Goal: Navigation & Orientation: Find specific page/section

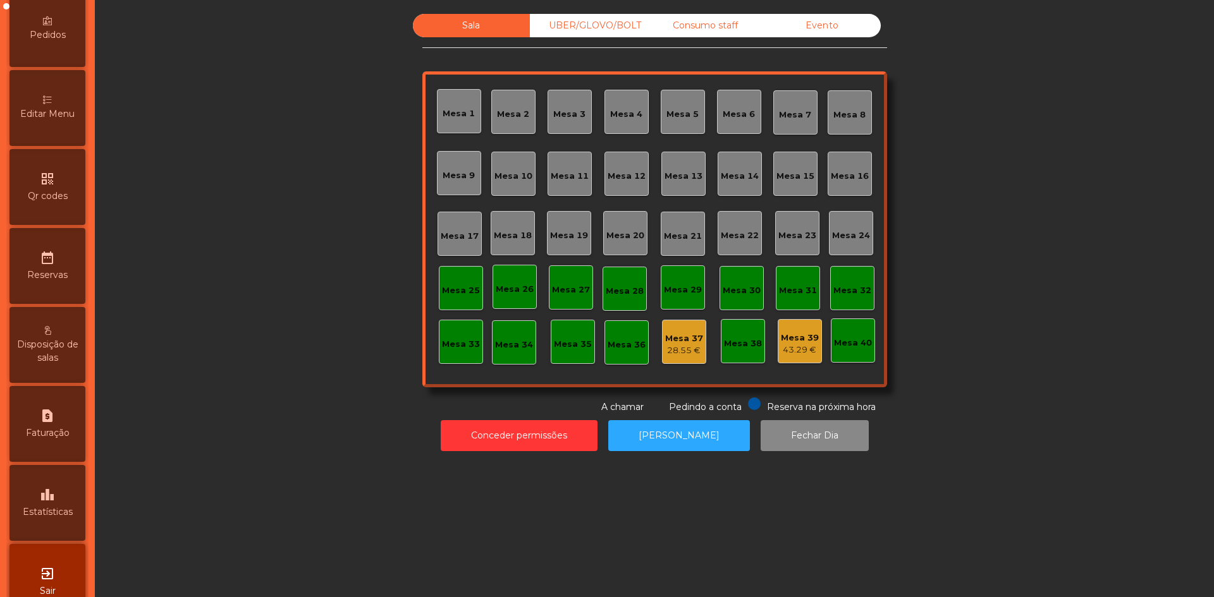
scroll to position [263, 0]
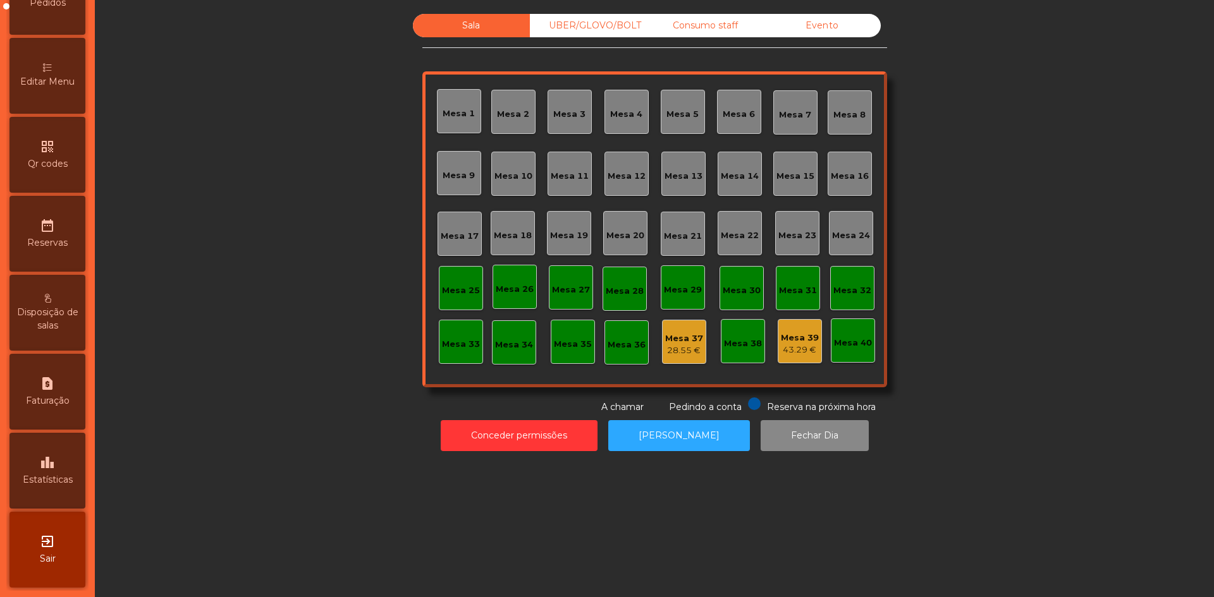
click at [61, 492] on div "leaderboard Estatísticas" at bounding box center [47, 471] width 76 height 76
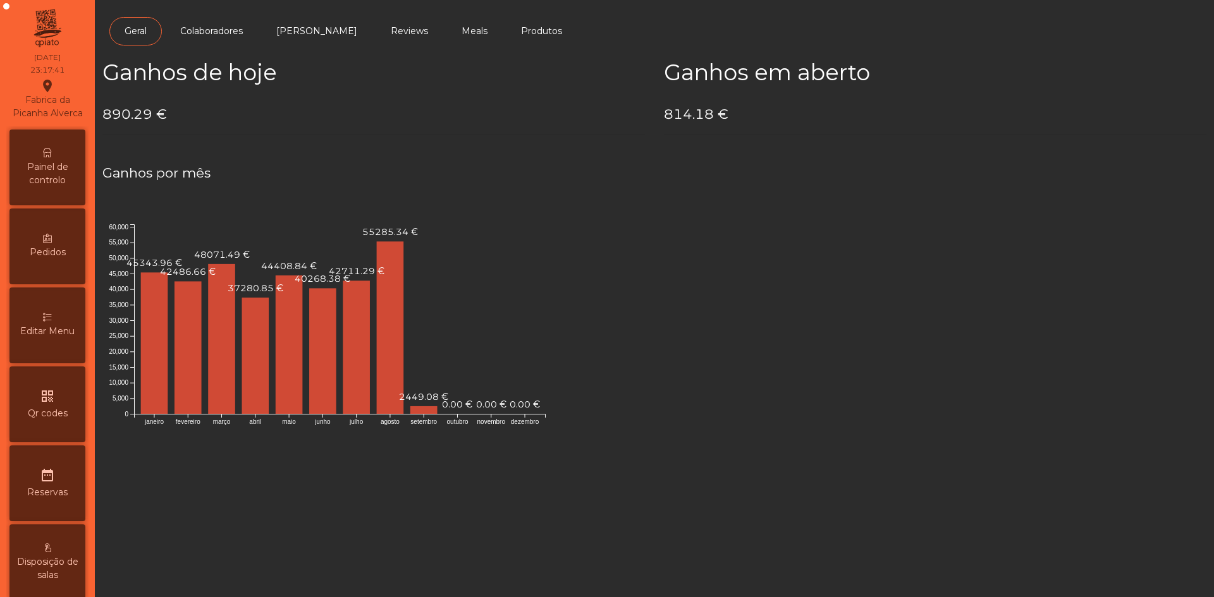
click at [75, 180] on span "Painel de controlo" at bounding box center [48, 174] width 70 height 27
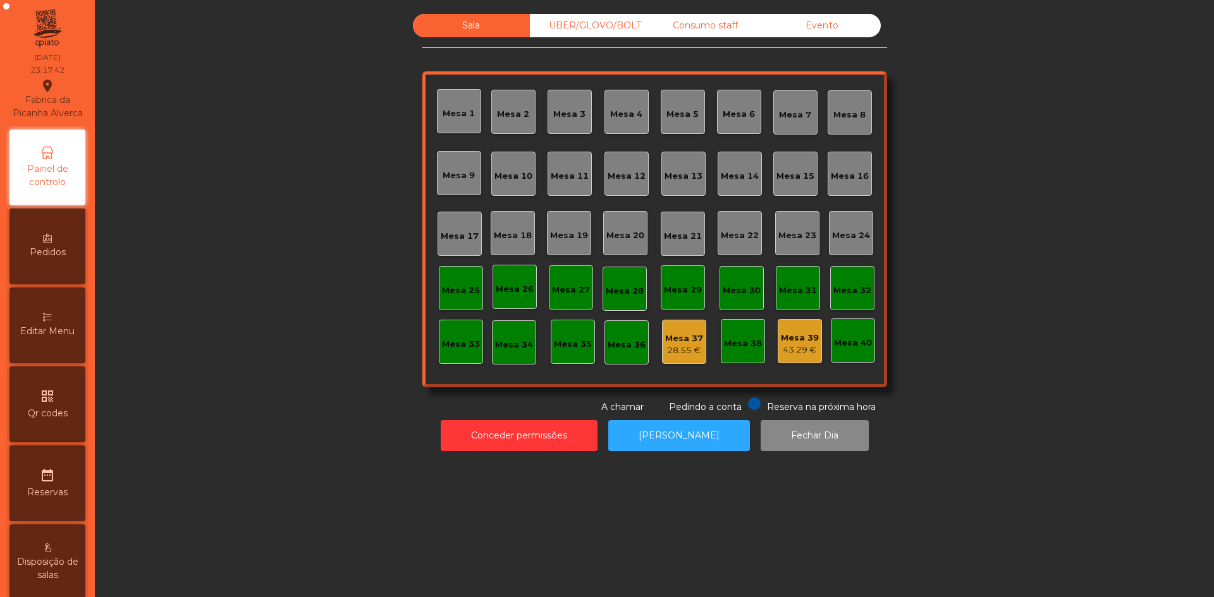
click at [861, 15] on div "Evento" at bounding box center [822, 25] width 117 height 23
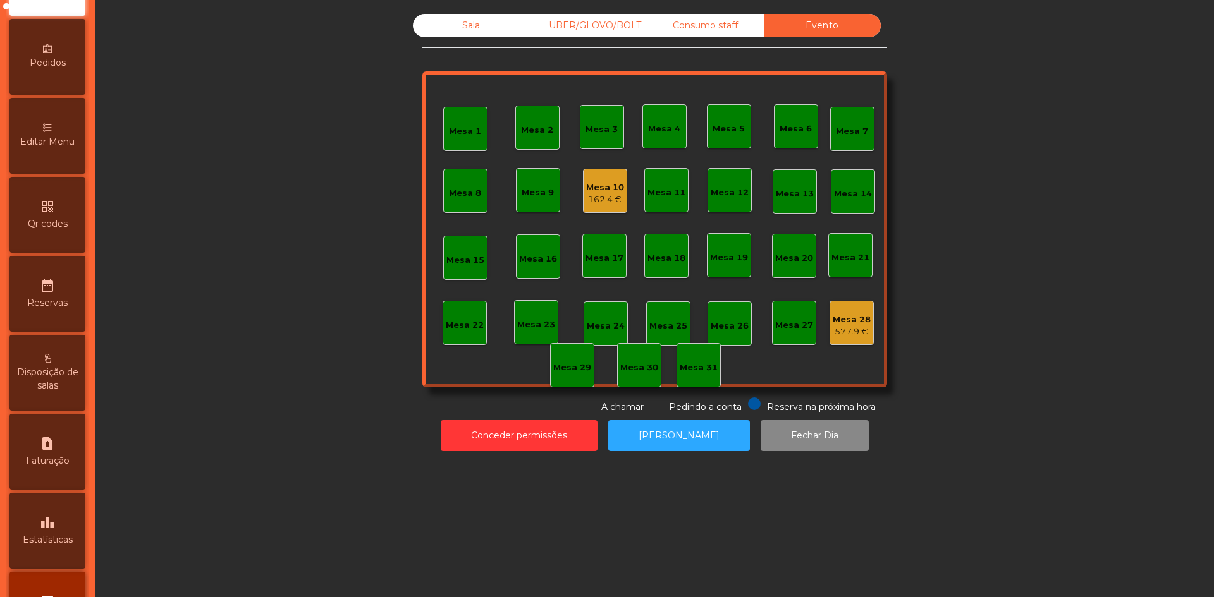
click at [49, 545] on div "leaderboard Estatísticas" at bounding box center [47, 531] width 76 height 76
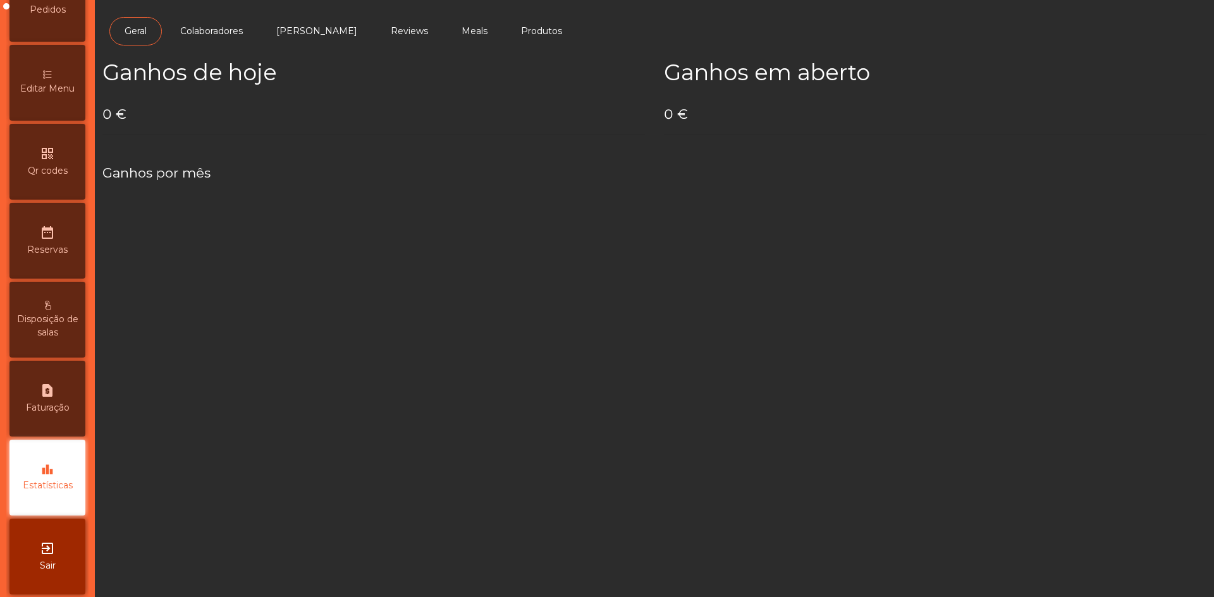
scroll to position [263, 0]
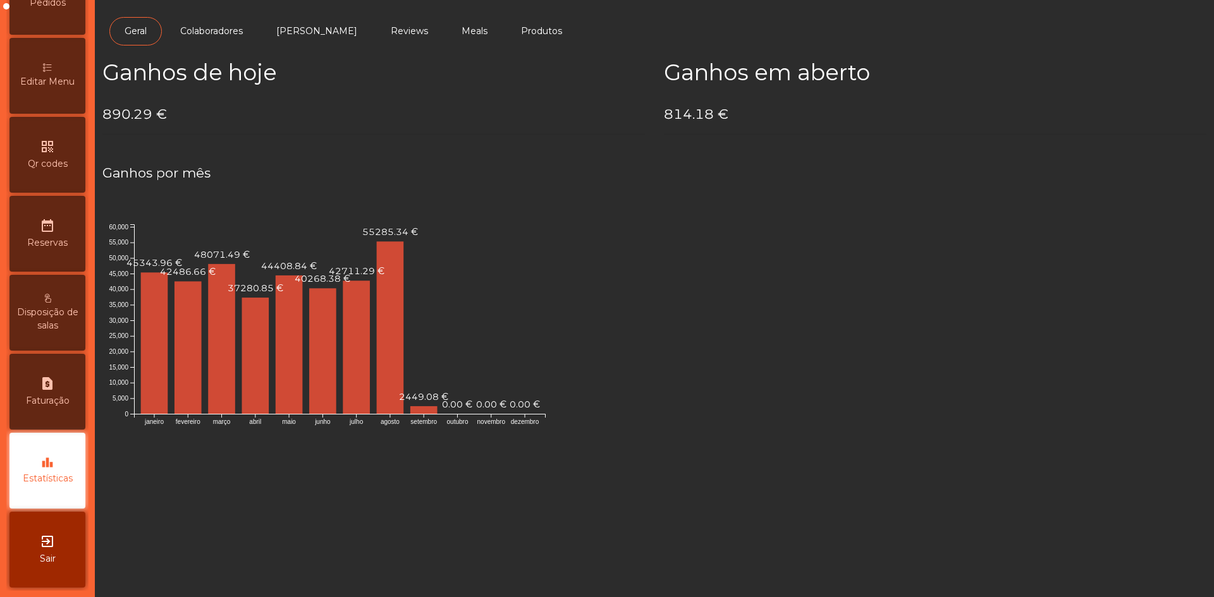
click at [48, 540] on icon "exit_to_app" at bounding box center [47, 541] width 15 height 15
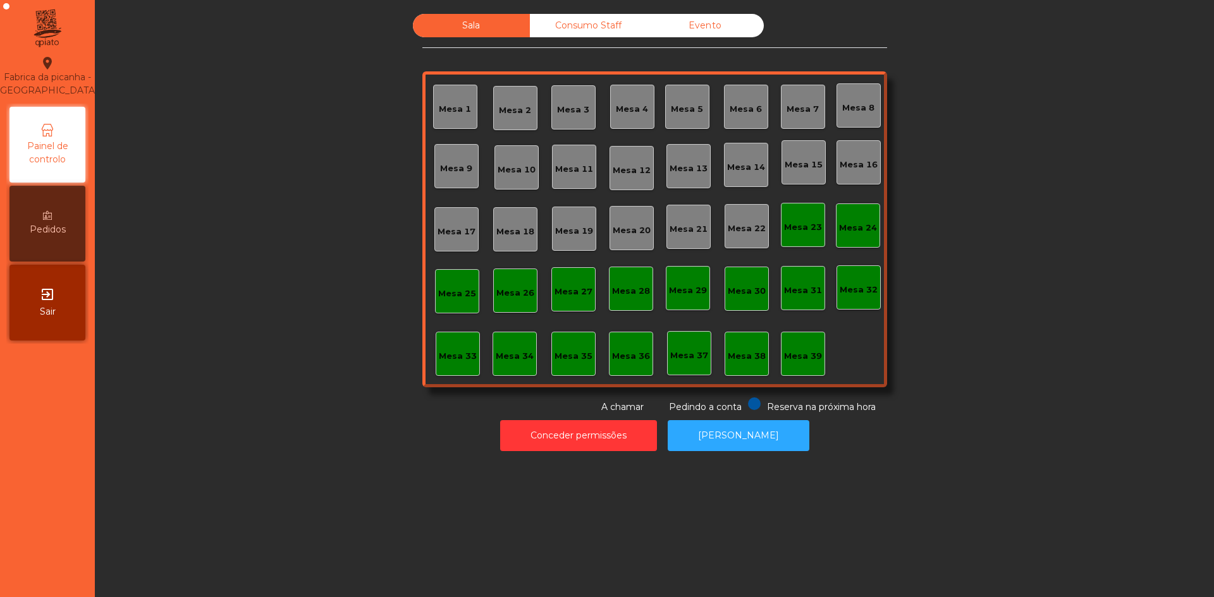
click at [566, 441] on button "Conceder permissões" at bounding box center [578, 435] width 157 height 31
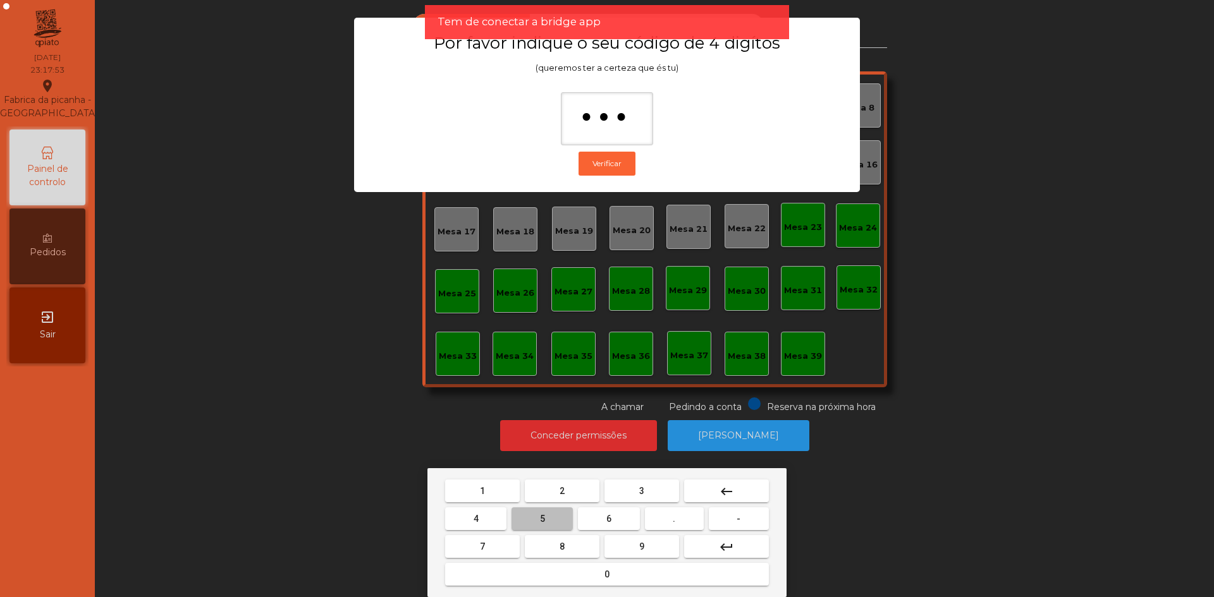
type input "****"
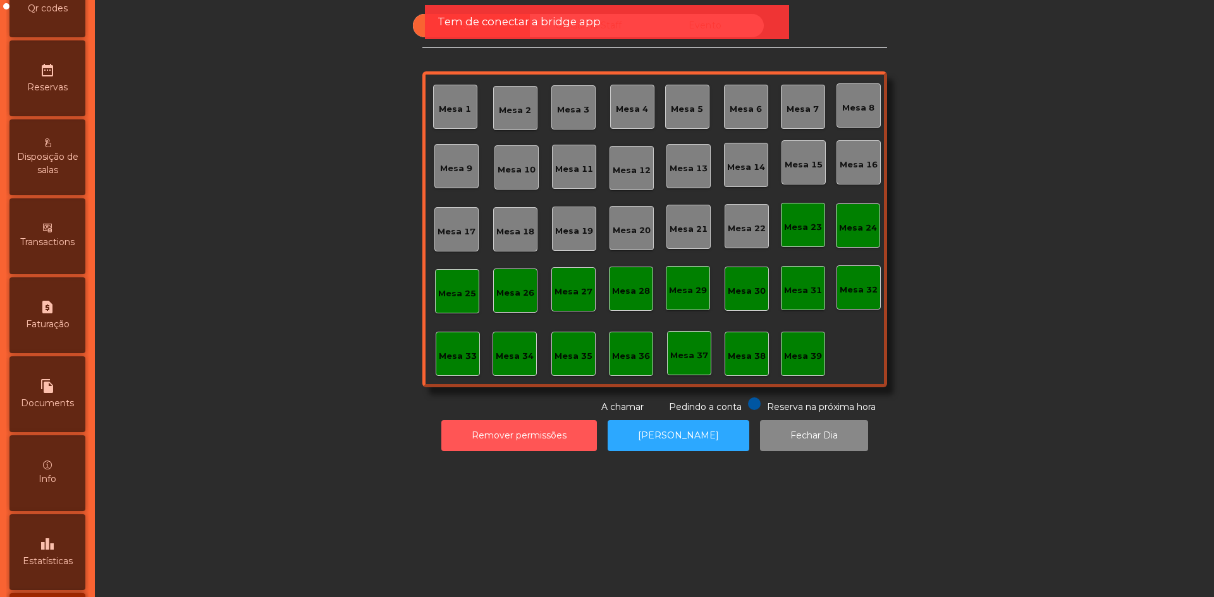
scroll to position [500, 0]
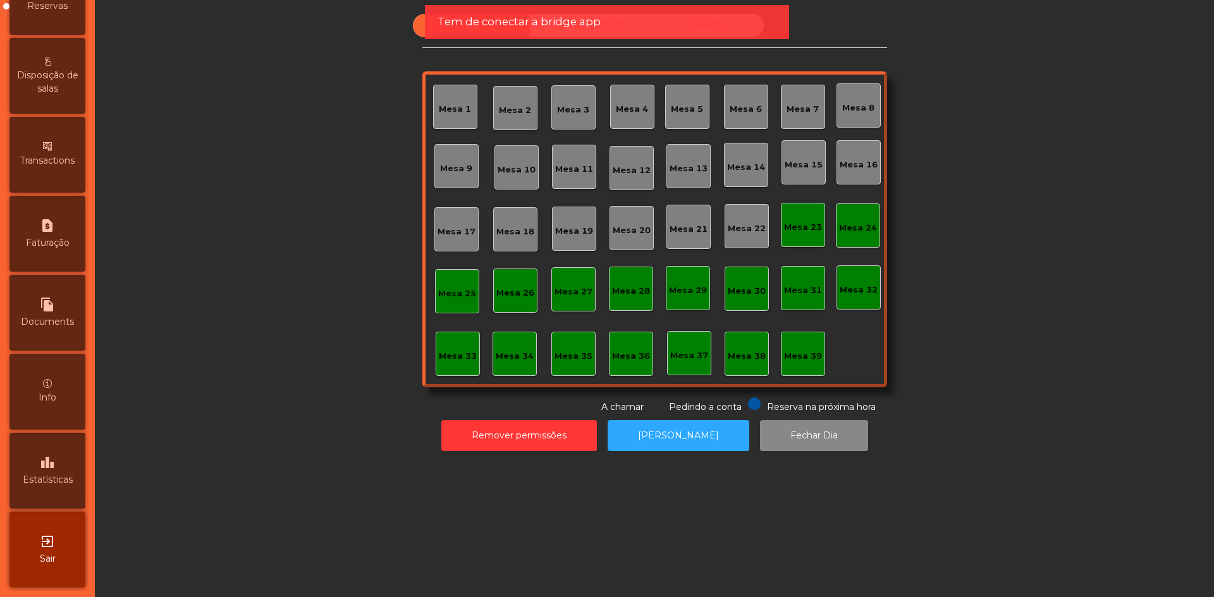
click at [63, 466] on div "leaderboard Estatísticas" at bounding box center [47, 471] width 76 height 76
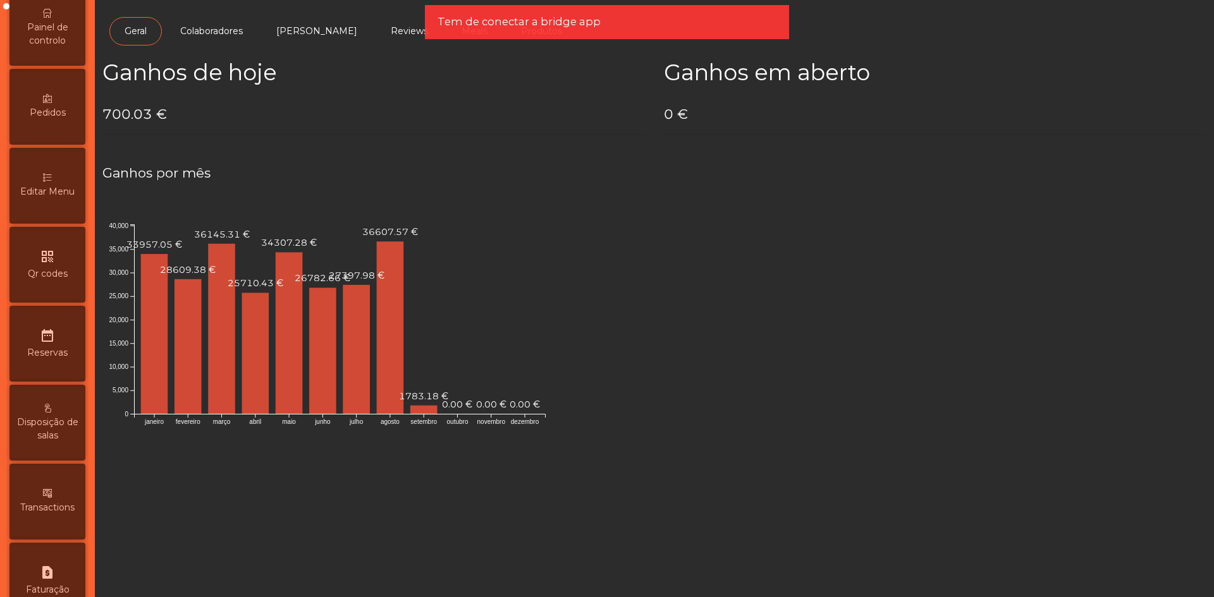
scroll to position [121, 0]
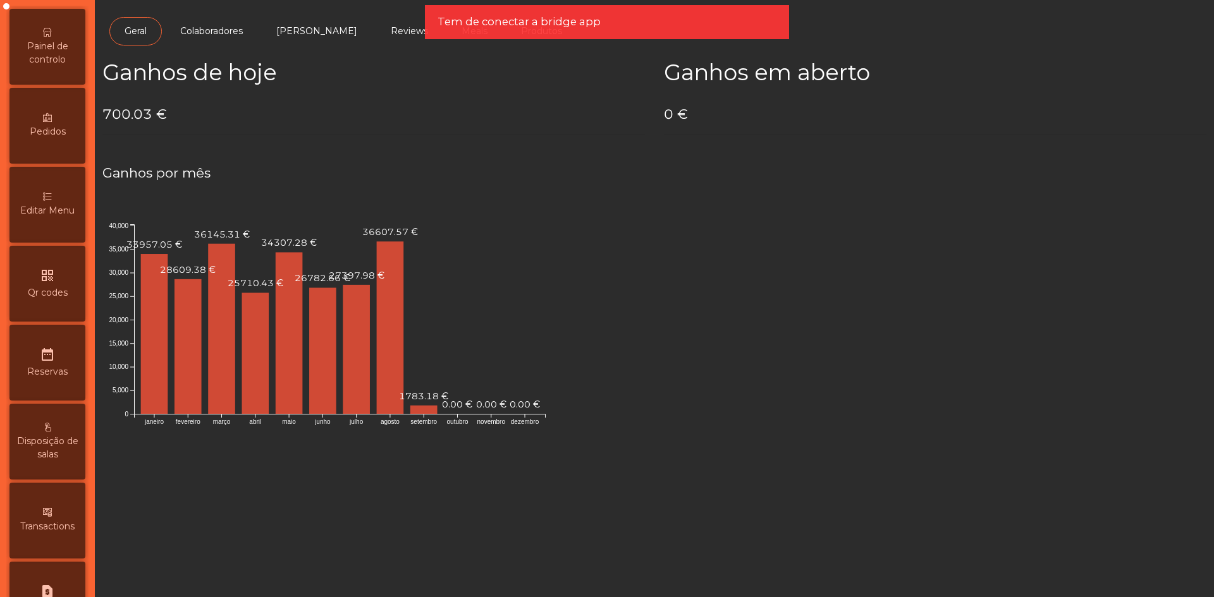
drag, startPoint x: 71, startPoint y: 73, endPoint x: 75, endPoint y: 90, distance: 17.0
click at [71, 66] on span "Painel de controlo" at bounding box center [48, 53] width 70 height 27
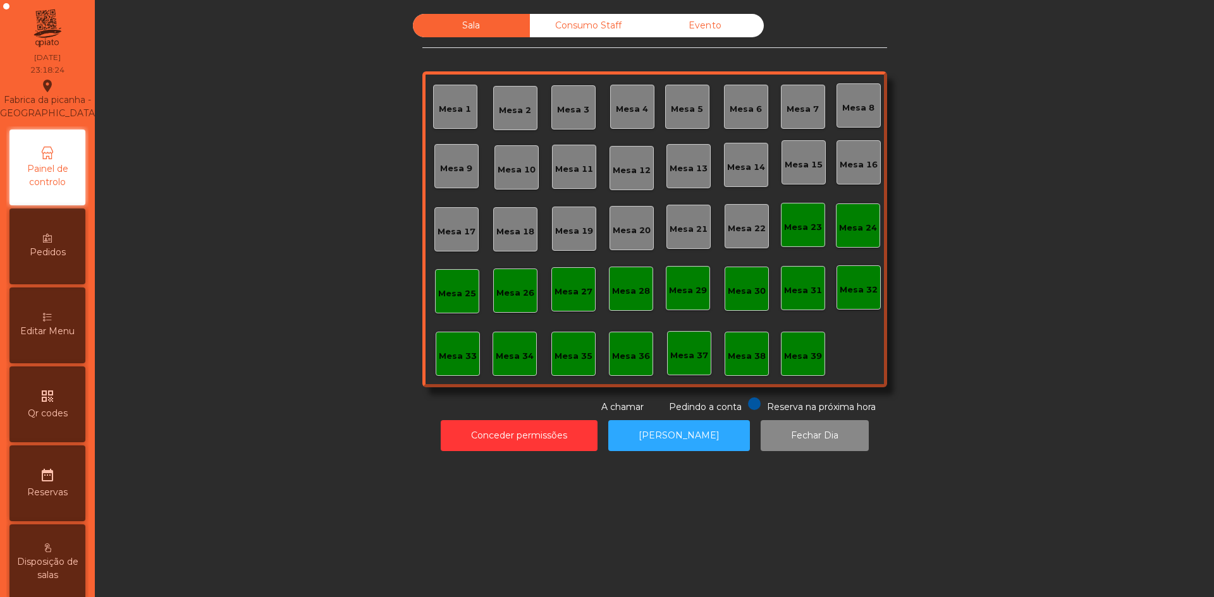
drag, startPoint x: 683, startPoint y: 30, endPoint x: 617, endPoint y: 30, distance: 65.7
click at [682, 30] on div "Evento" at bounding box center [705, 25] width 117 height 23
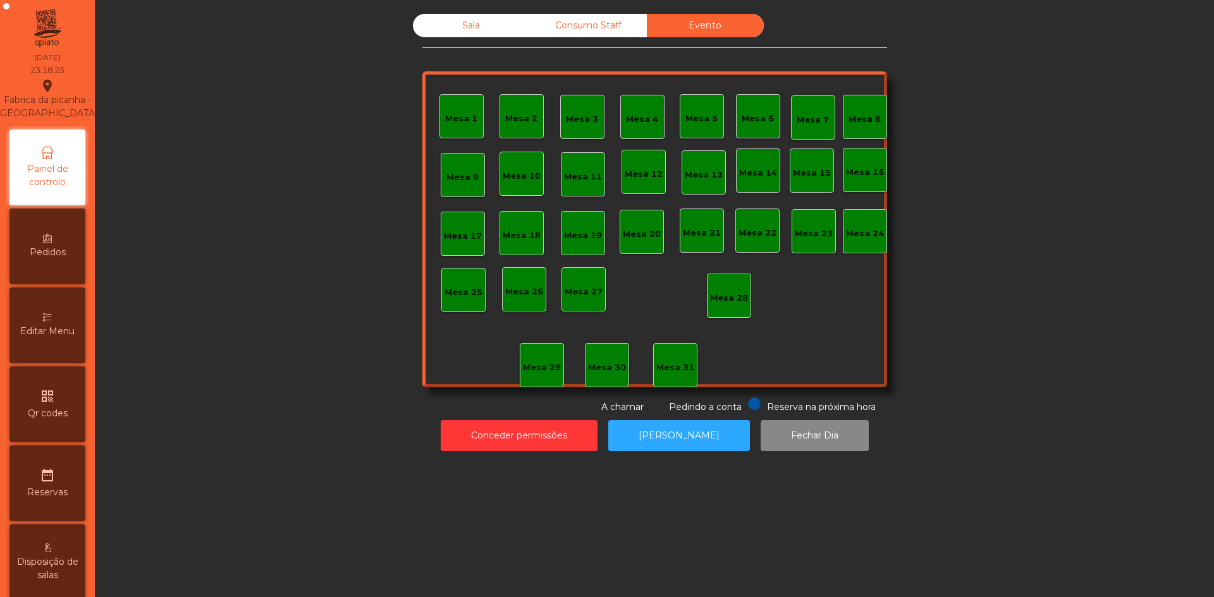
click at [578, 32] on div "Consumo Staff" at bounding box center [588, 25] width 117 height 23
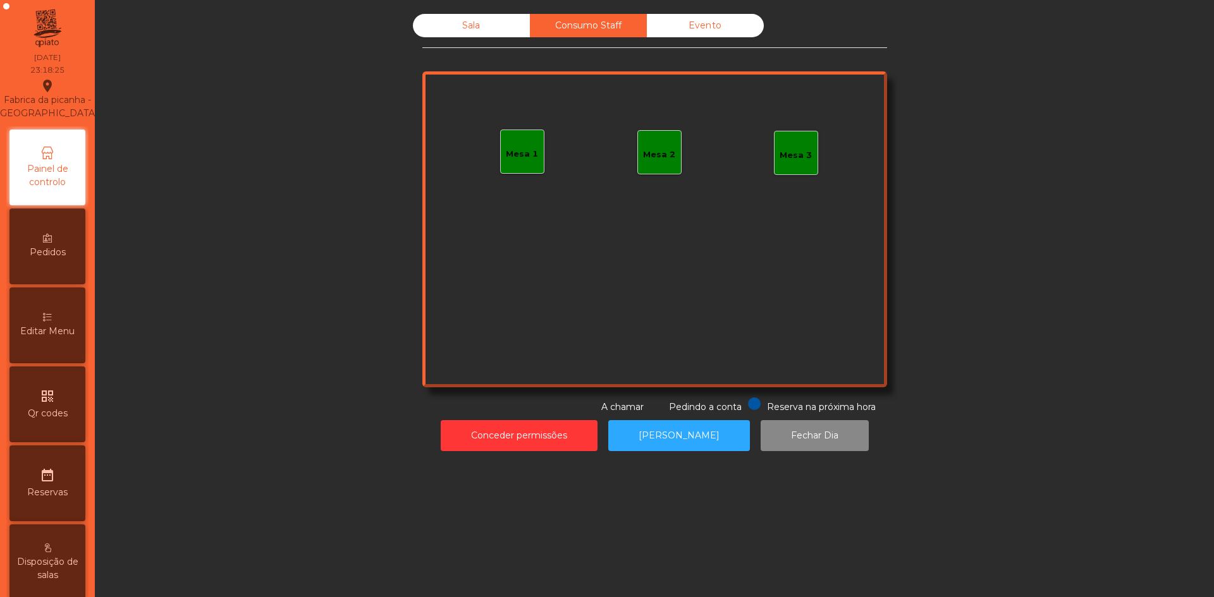
click at [501, 30] on div "Sala" at bounding box center [471, 25] width 117 height 23
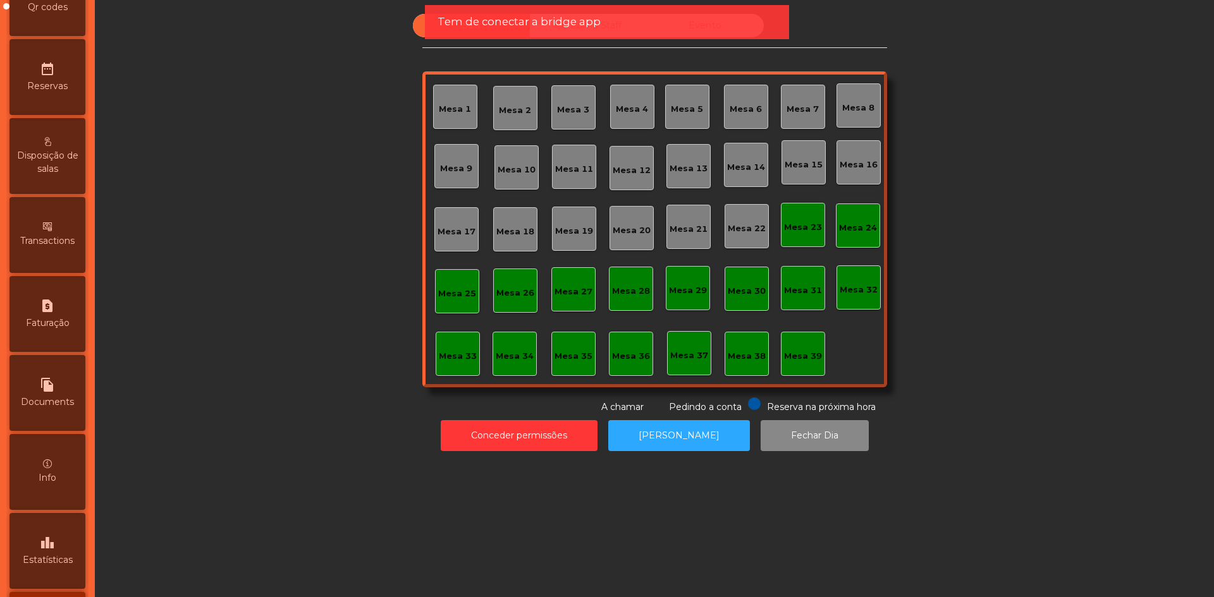
scroll to position [443, 0]
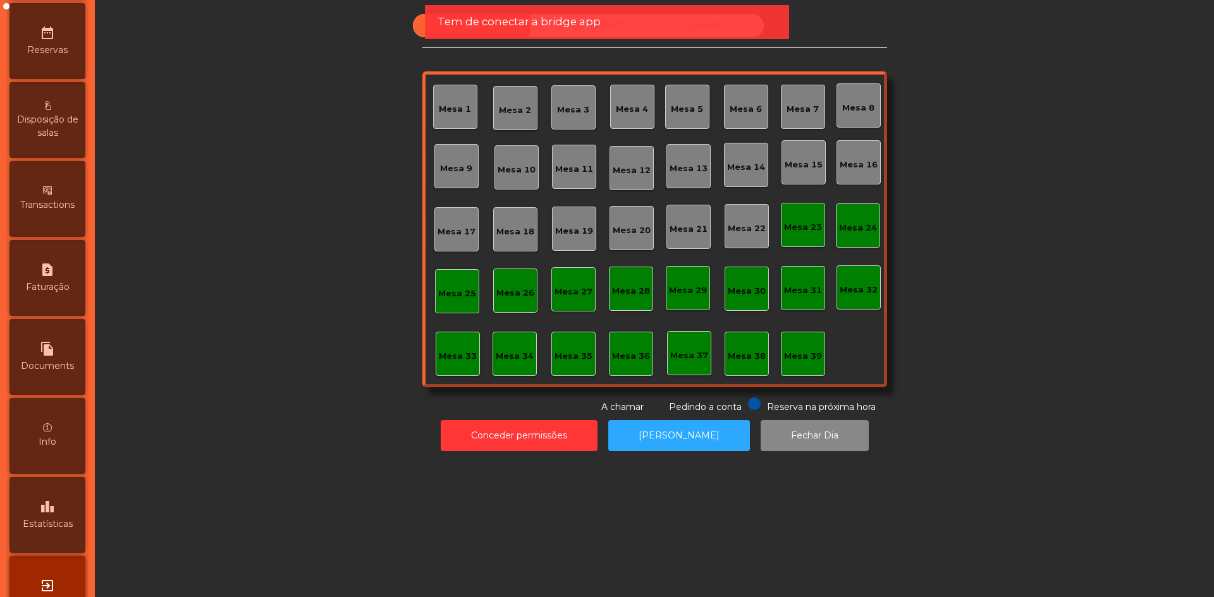
click at [78, 529] on div "leaderboard Estatísticas" at bounding box center [47, 515] width 76 height 76
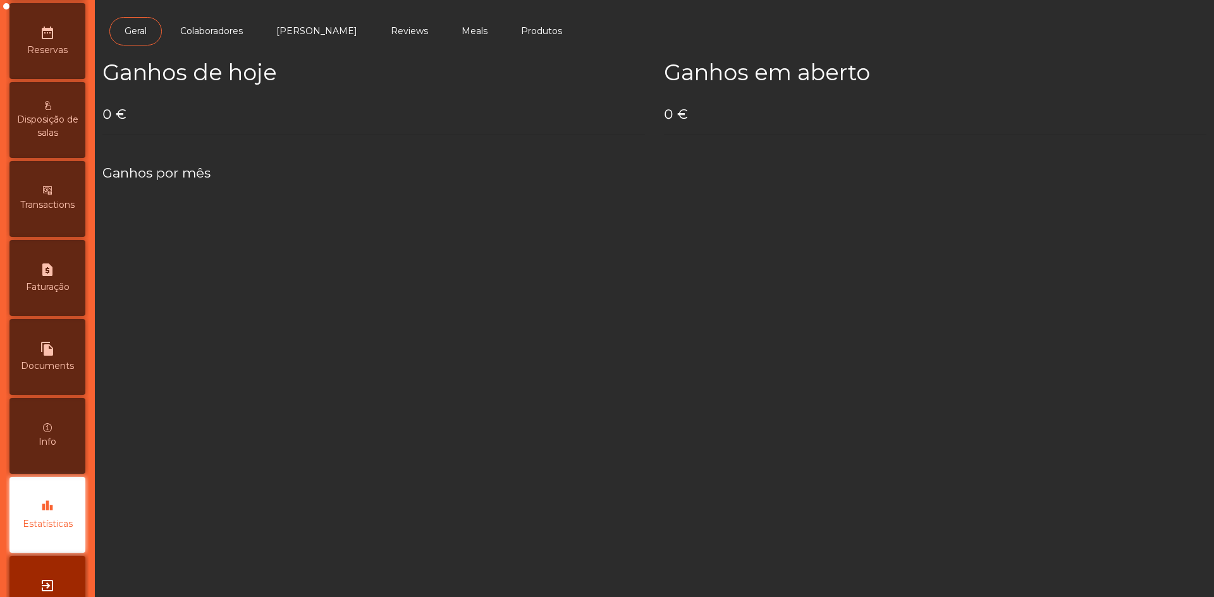
scroll to position [500, 0]
